Goal: Information Seeking & Learning: Learn about a topic

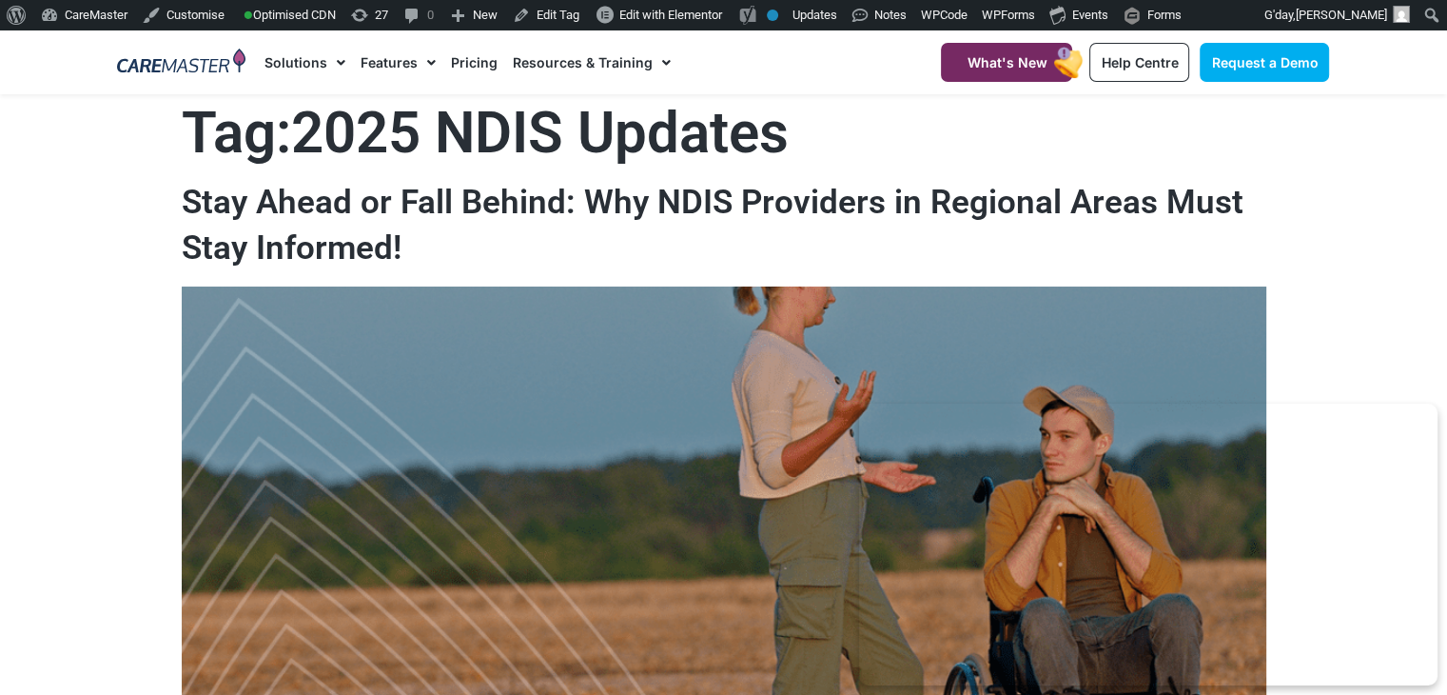
drag, startPoint x: 1460, startPoint y: 178, endPoint x: 1460, endPoint y: 137, distance: 40.9
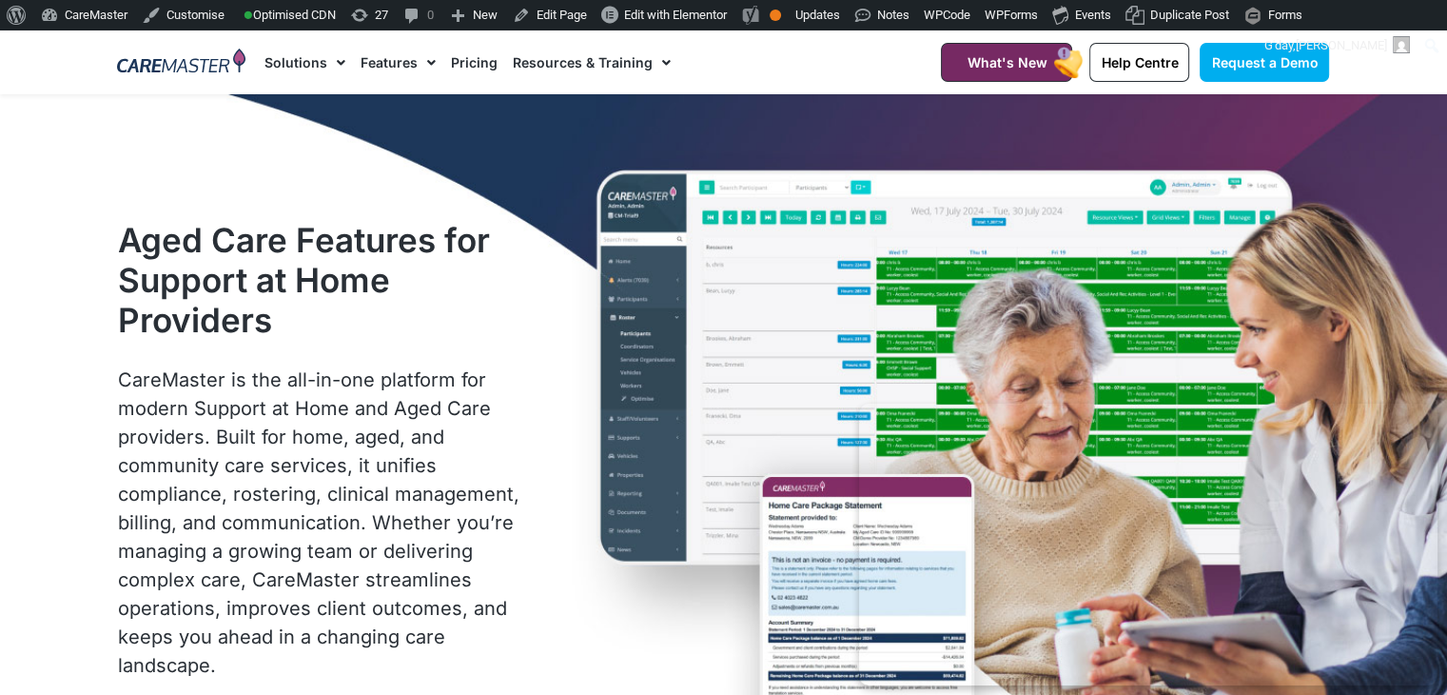
click at [434, 62] on li "Features Features for Providers Case Note Management Service Agreements Inciden…" at bounding box center [398, 62] width 90 height 64
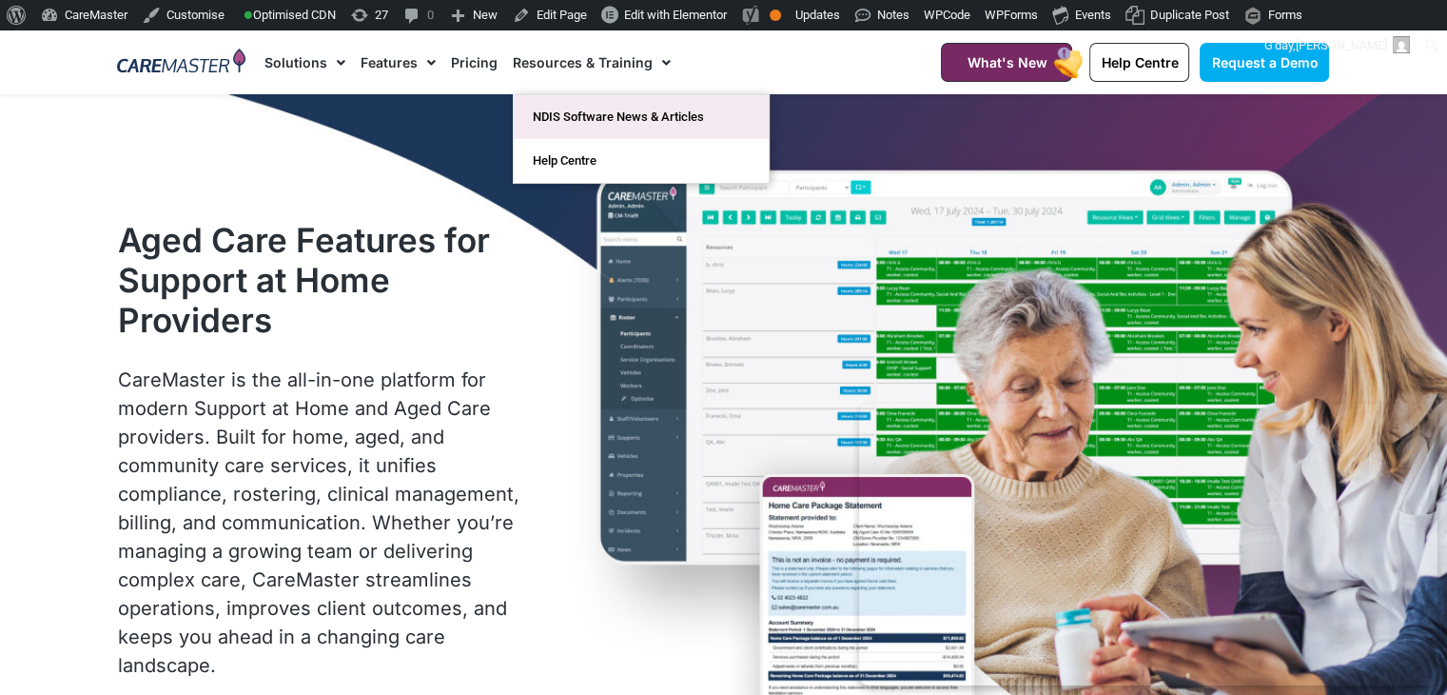
click at [660, 112] on link "NDIS Software News & Articles" at bounding box center [641, 117] width 255 height 44
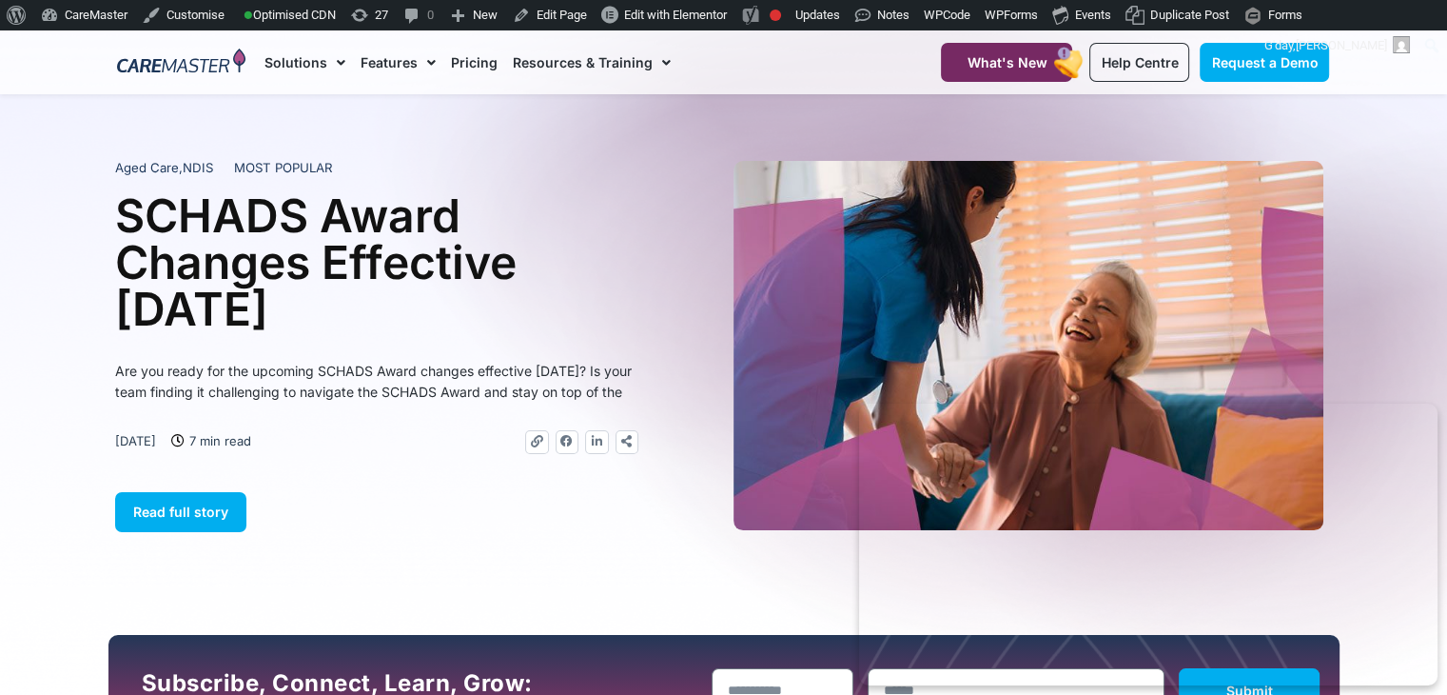
drag, startPoint x: 434, startPoint y: 303, endPoint x: 108, endPoint y: 203, distance: 340.4
click at [108, 203] on section "Aged Care , NDIS MOST POPULAR SCHADS Award Changes Effective 1 January 2025 Are…" at bounding box center [723, 345] width 1447 height 388
click at [192, 162] on span "NDIS" at bounding box center [198, 167] width 30 height 15
drag, startPoint x: 424, startPoint y: 305, endPoint x: 121, endPoint y: 234, distance: 311.8
click at [121, 234] on h1 "SCHADS Award Changes Effective [DATE]" at bounding box center [376, 262] width 523 height 140
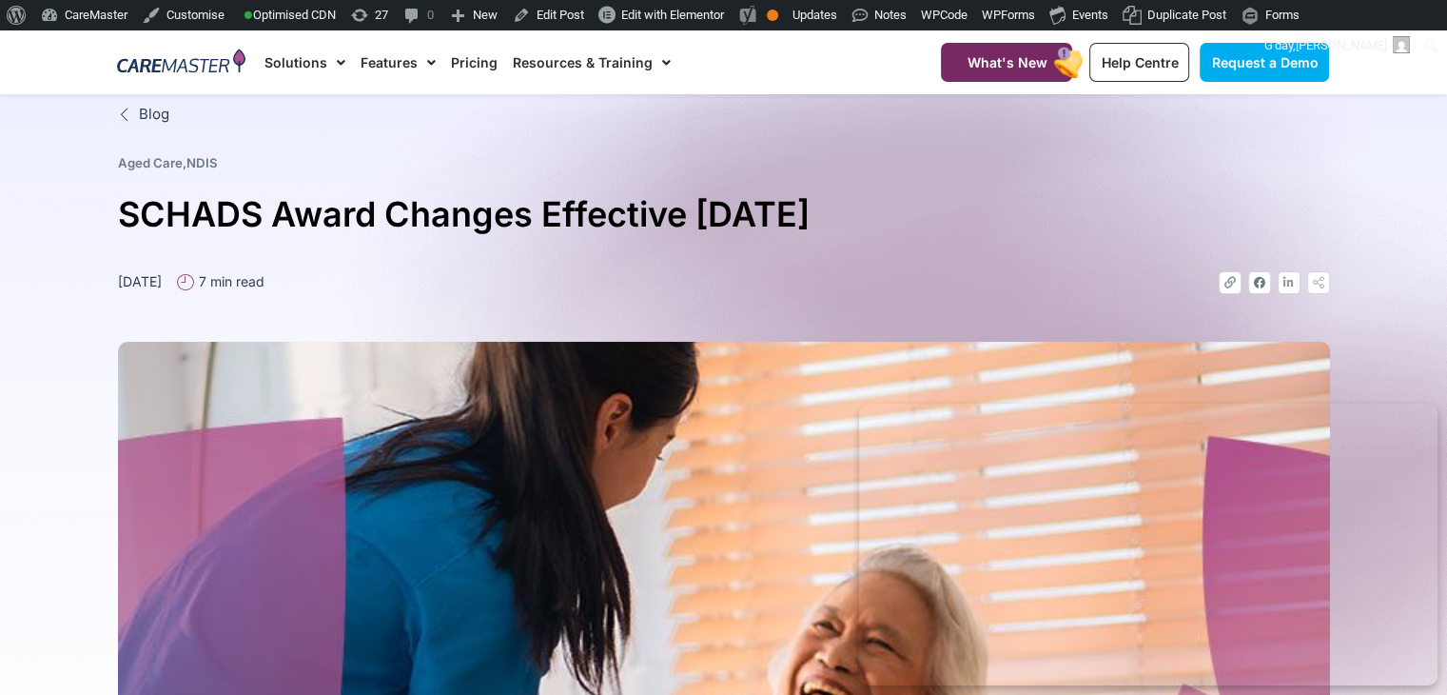
drag, startPoint x: 969, startPoint y: 215, endPoint x: 102, endPoint y: 231, distance: 866.9
click at [102, 231] on section "Blog Aged Care , NDIS SCHADS Award Changes Effective 1 January 2025 December 24…" at bounding box center [723, 601] width 1447 height 1014
copy h1 "SCHADS Award Changes Effective [DATE]"
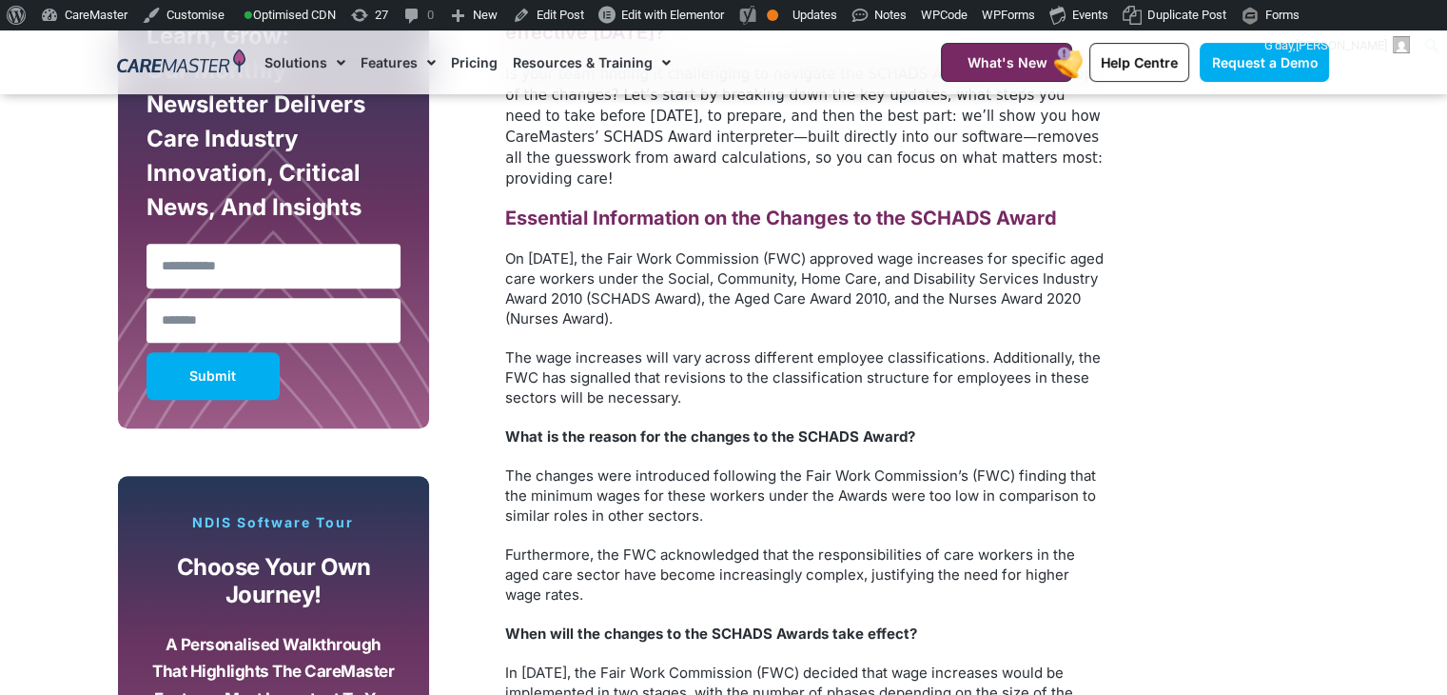
scroll to position [1232, 0]
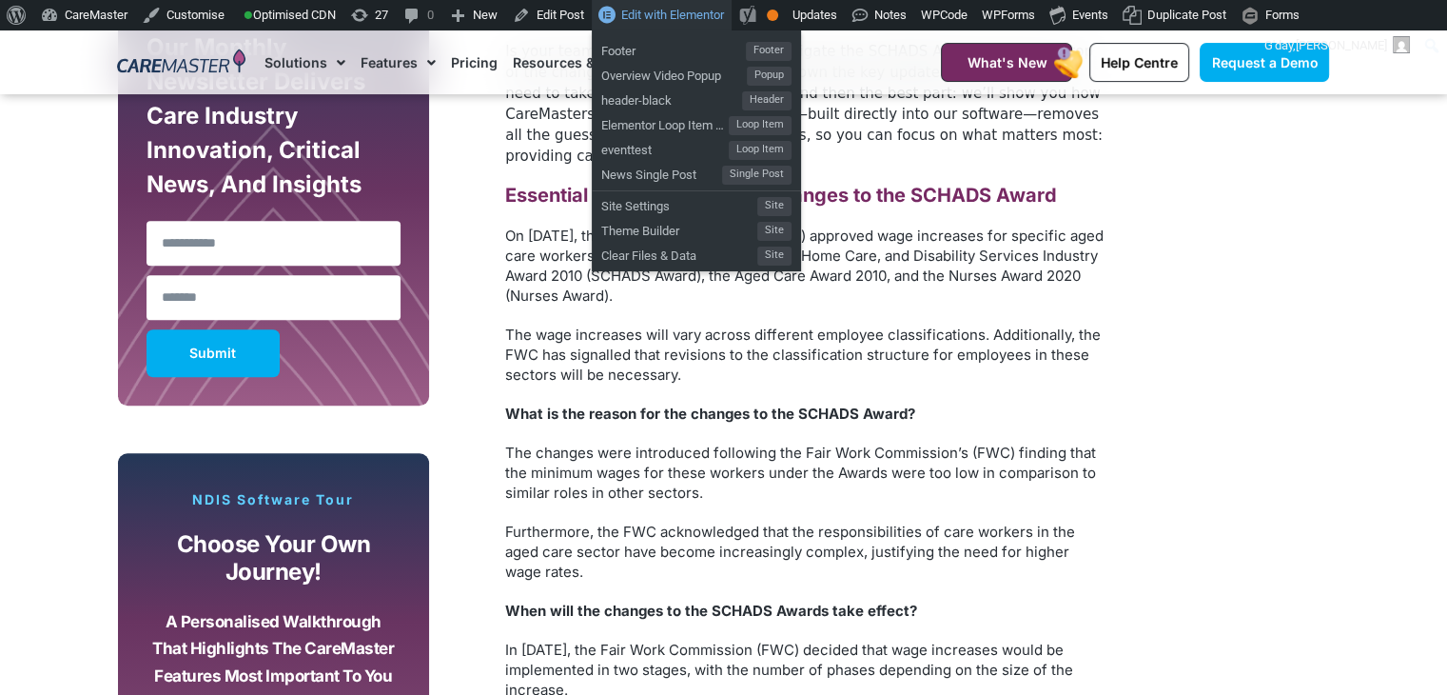
drag, startPoint x: 0, startPoint y: 0, endPoint x: 682, endPoint y: 19, distance: 682.4
